Goal: Task Accomplishment & Management: Manage account settings

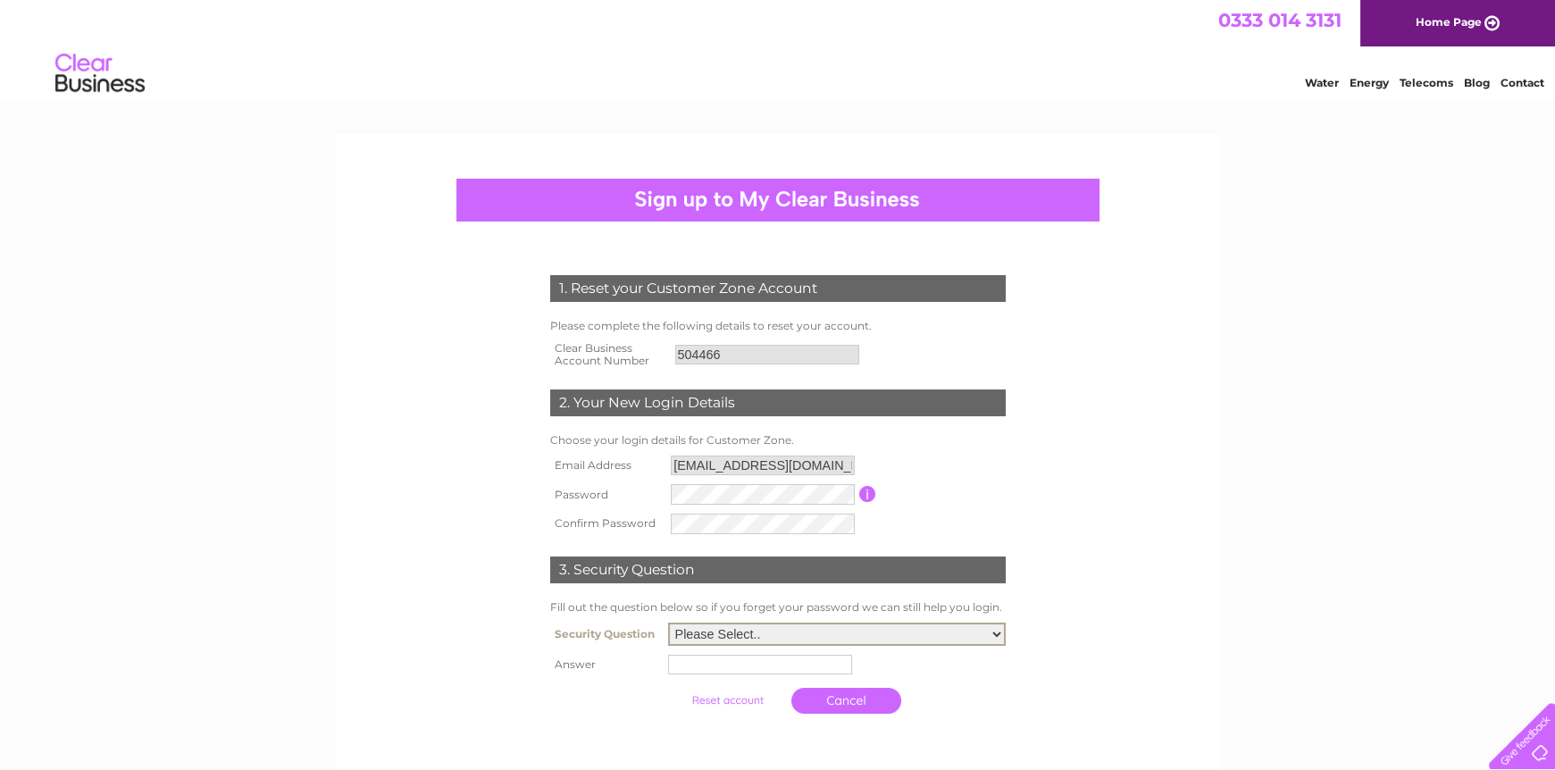
click at [668, 623] on select "Please Select.. In what town or city was your first job? In what town or city d…" at bounding box center [837, 634] width 338 height 23
select select "5"
click option "What was the name of your first pet?" at bounding box center [0, 0] width 0 height 0
click at [679, 666] on input "text" at bounding box center [760, 665] width 184 height 20
type input "Indigo"
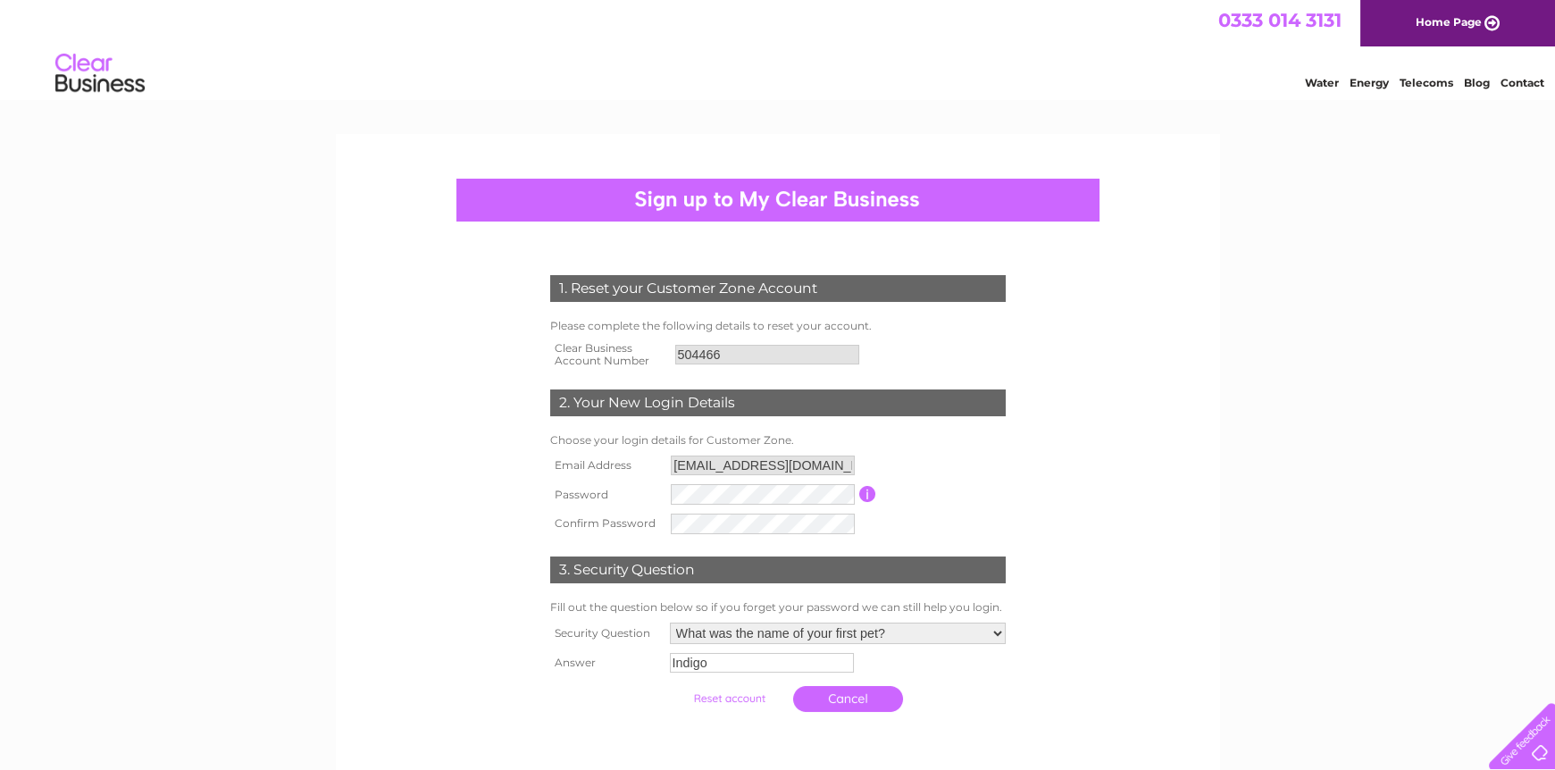
click at [729, 703] on input "submit" at bounding box center [729, 698] width 110 height 25
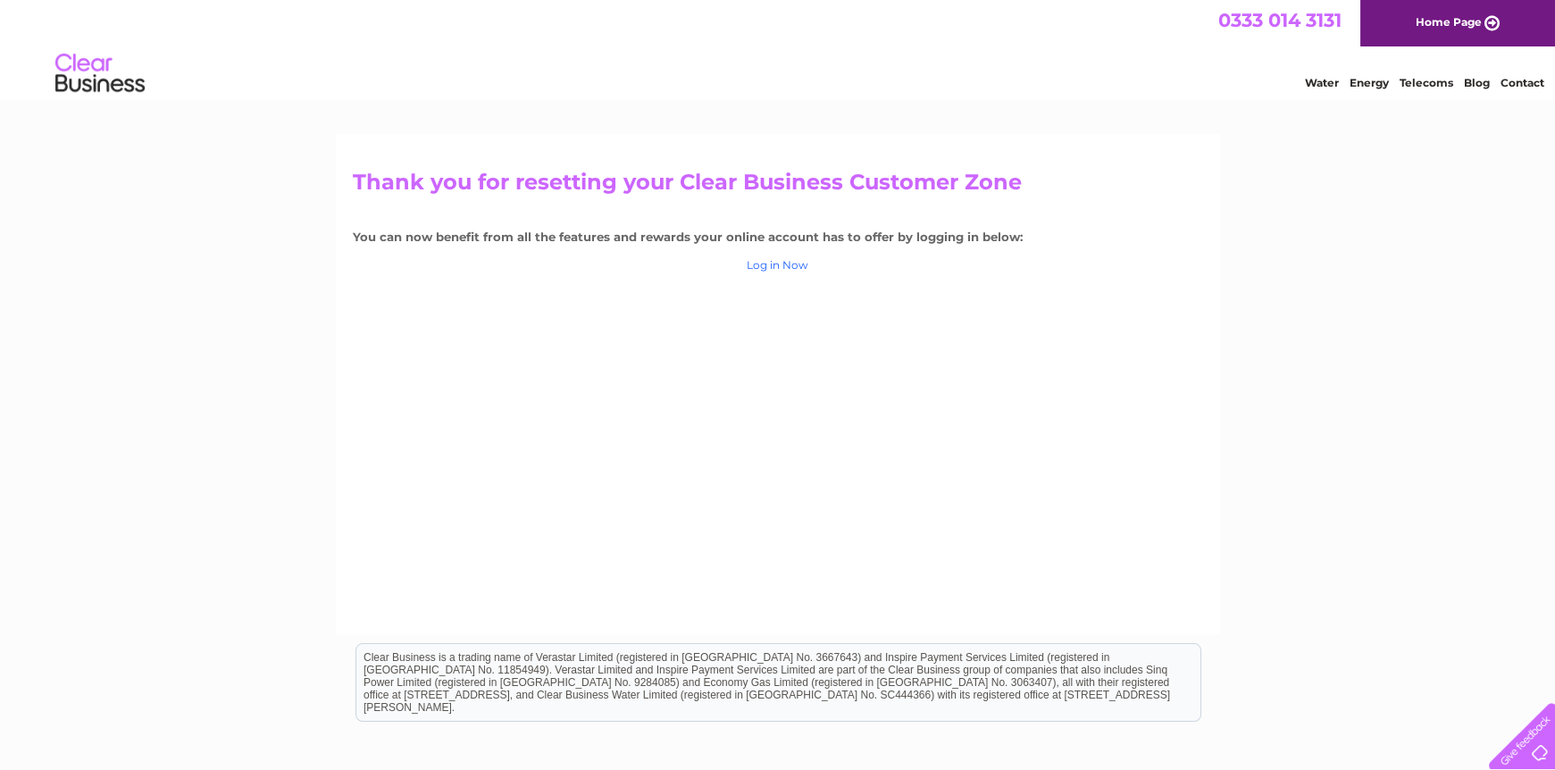
click at [768, 266] on link "Log in Now" at bounding box center [778, 264] width 62 height 13
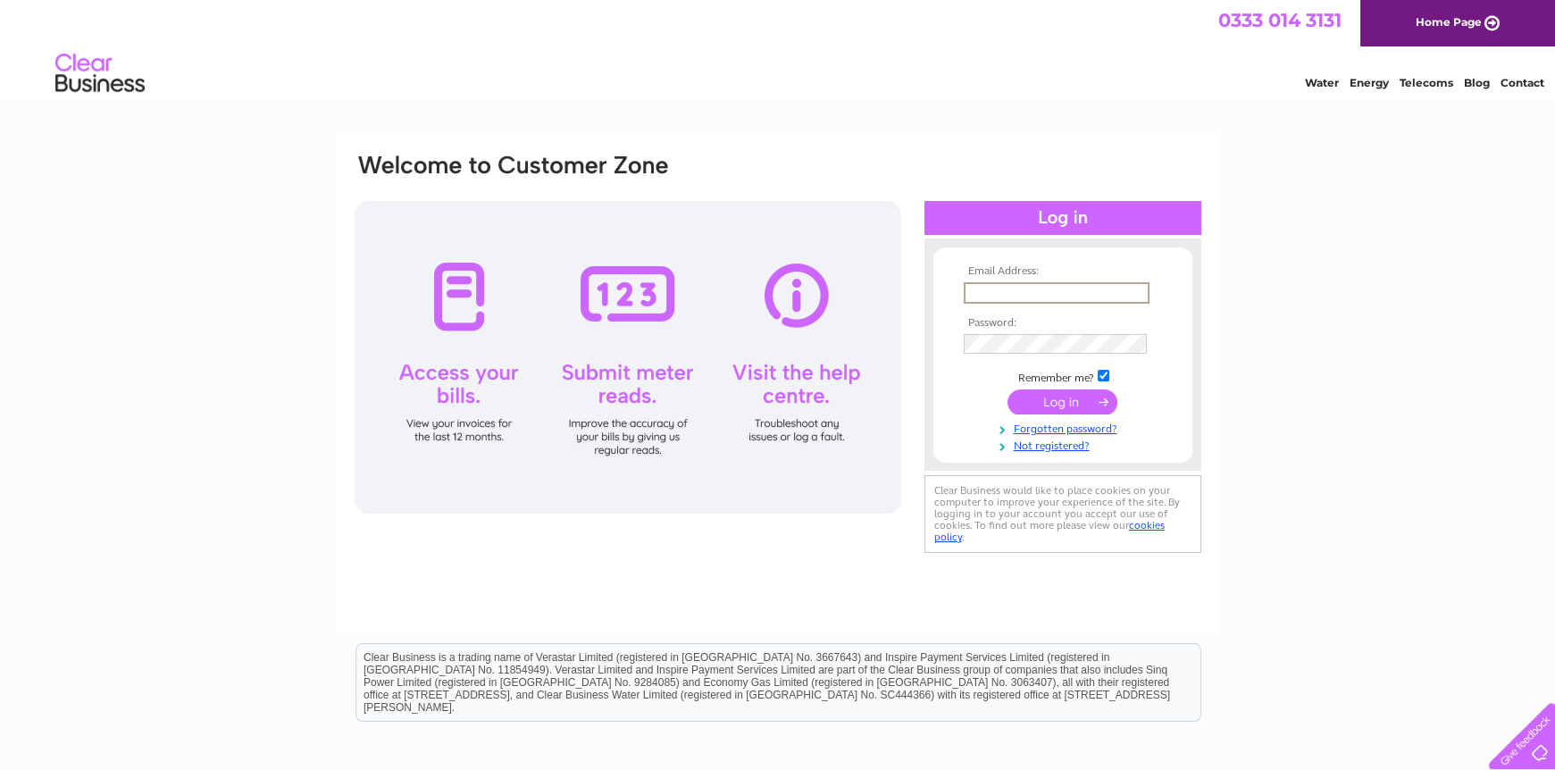
click at [976, 293] on input "text" at bounding box center [1057, 292] width 186 height 21
type input "lincstrustforcats@gmail.com"
click at [1043, 406] on input "submit" at bounding box center [1063, 400] width 110 height 25
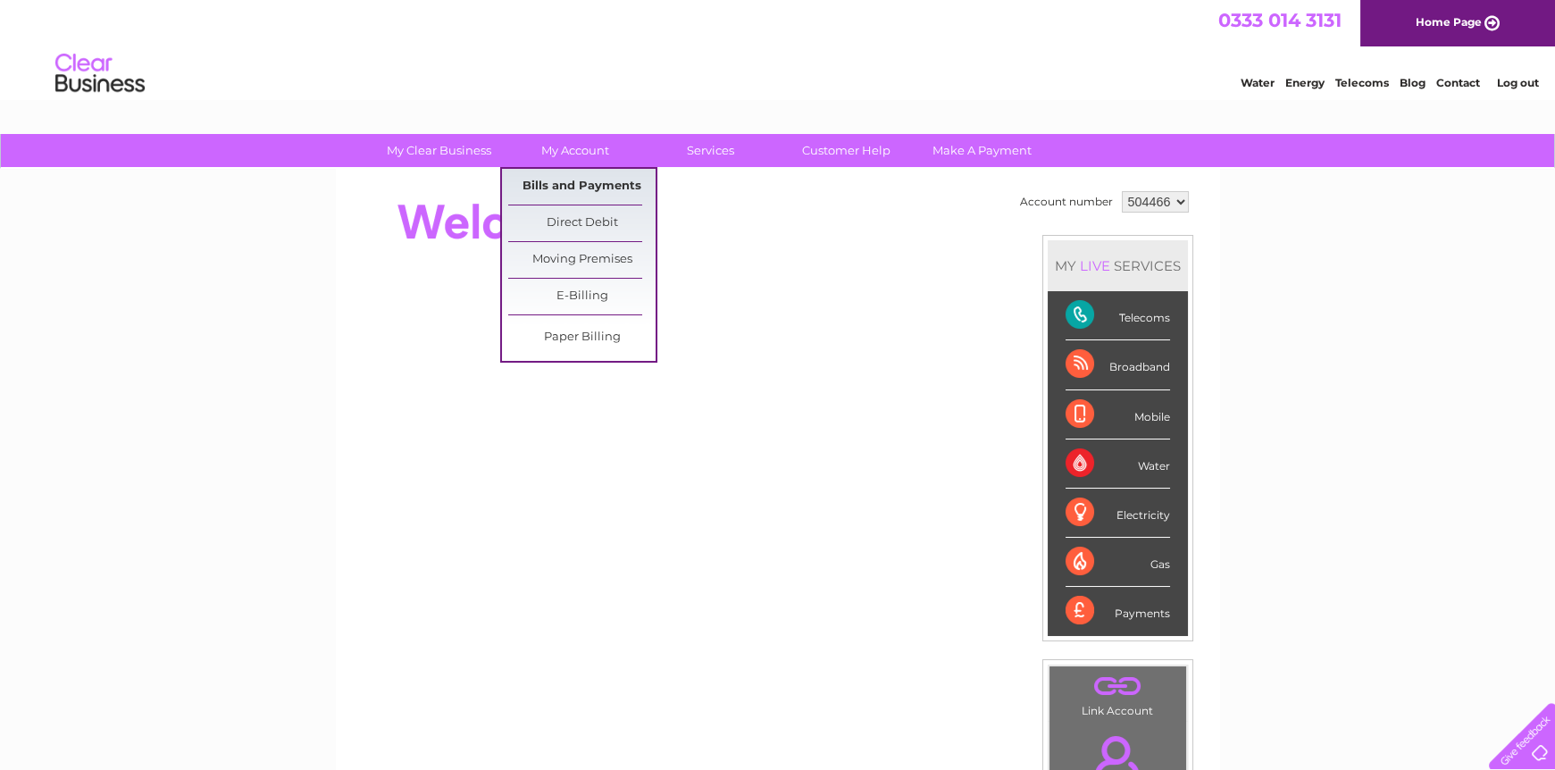
click at [559, 189] on link "Bills and Payments" at bounding box center [581, 187] width 147 height 36
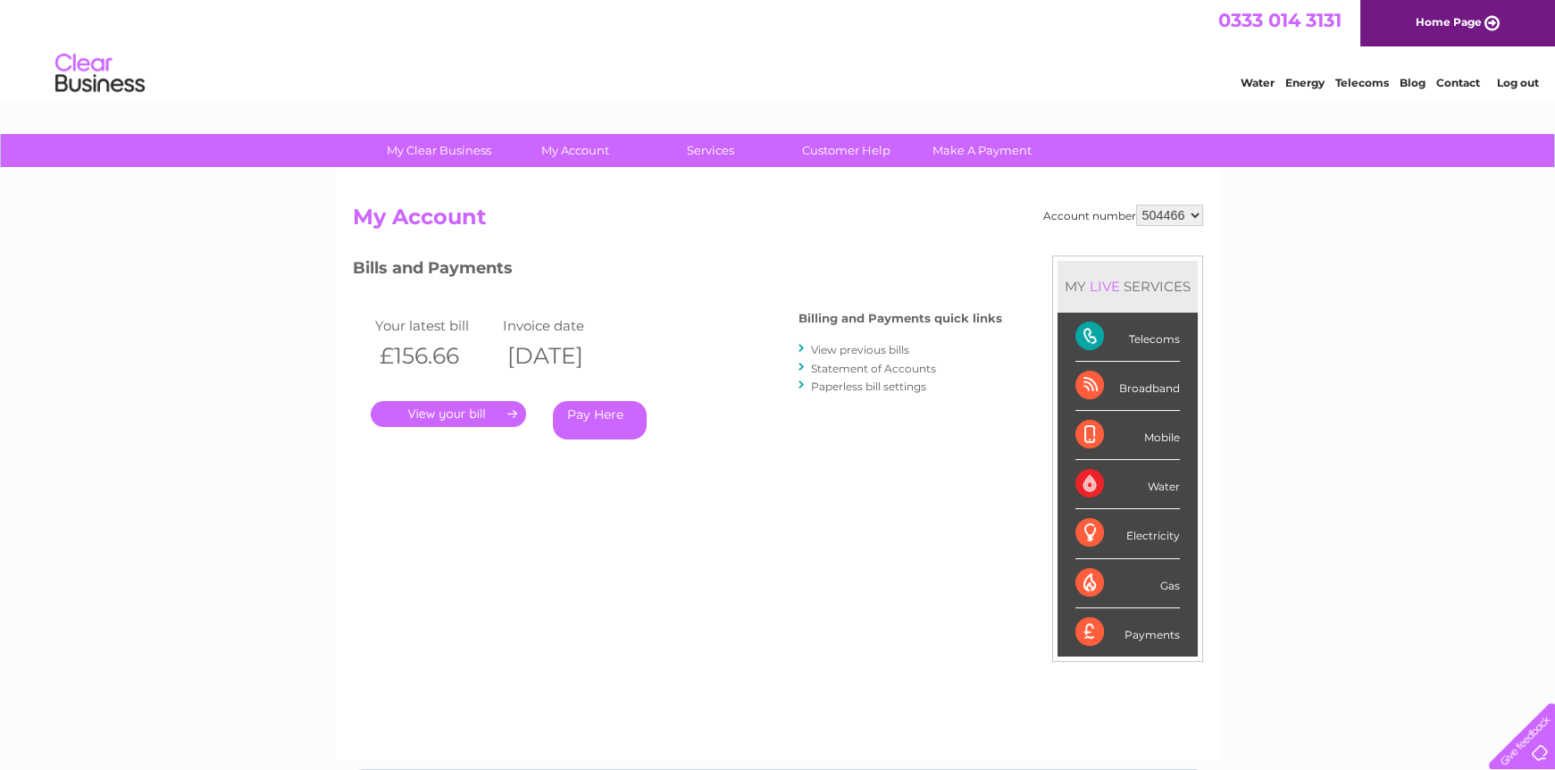
click at [469, 410] on link "." at bounding box center [448, 414] width 155 height 26
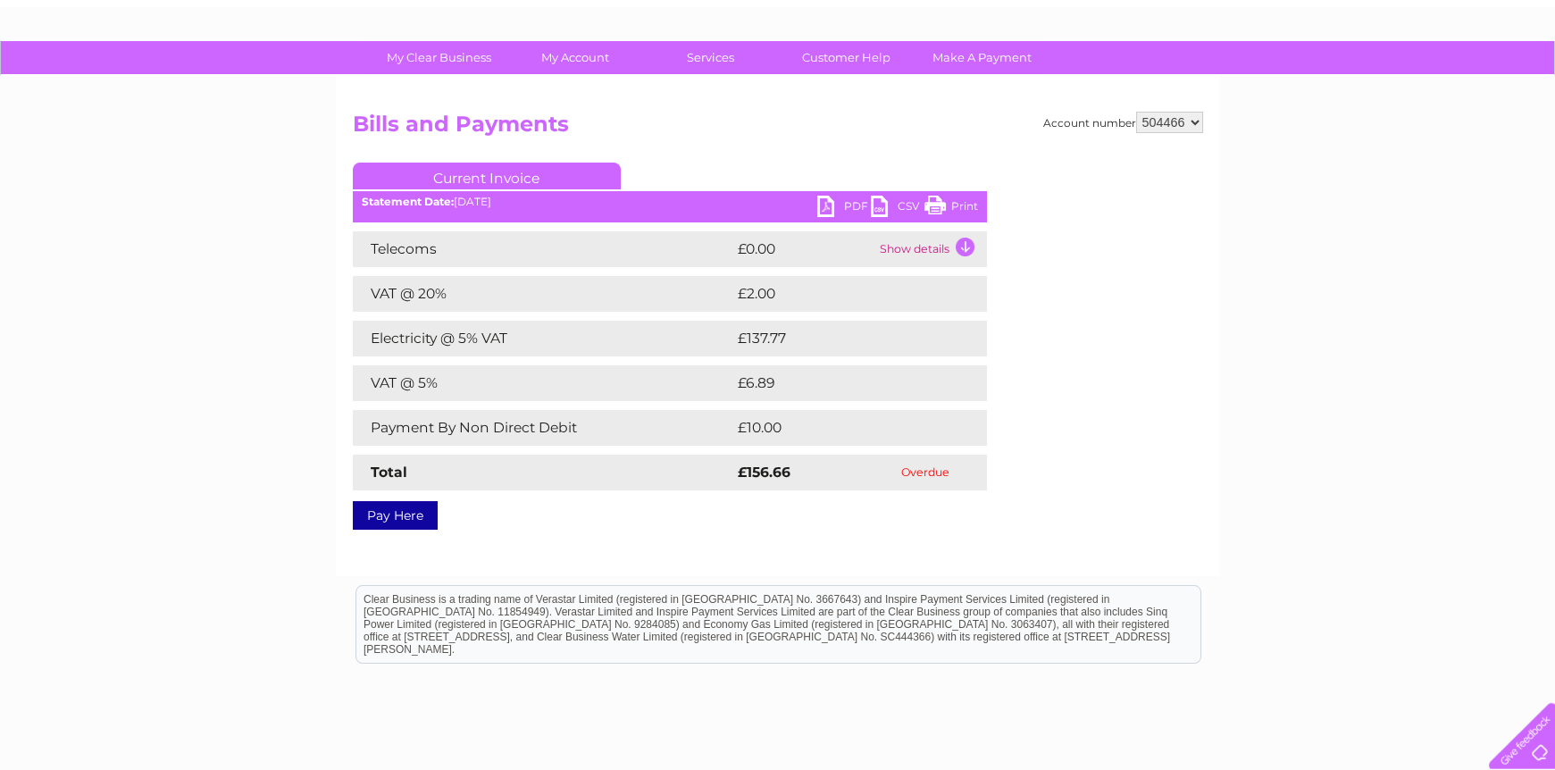
scroll to position [94, 0]
click at [831, 205] on link "PDF" at bounding box center [844, 208] width 54 height 26
